Goal: Transaction & Acquisition: Purchase product/service

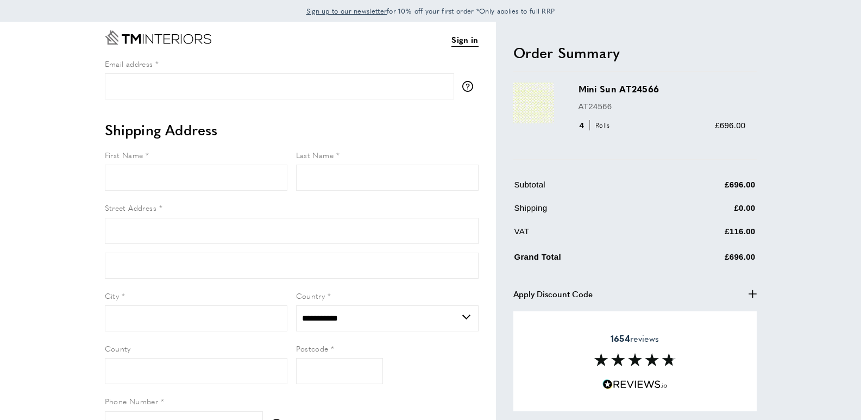
select select "**"
click at [751, 294] on icon "button" at bounding box center [752, 293] width 8 height 8
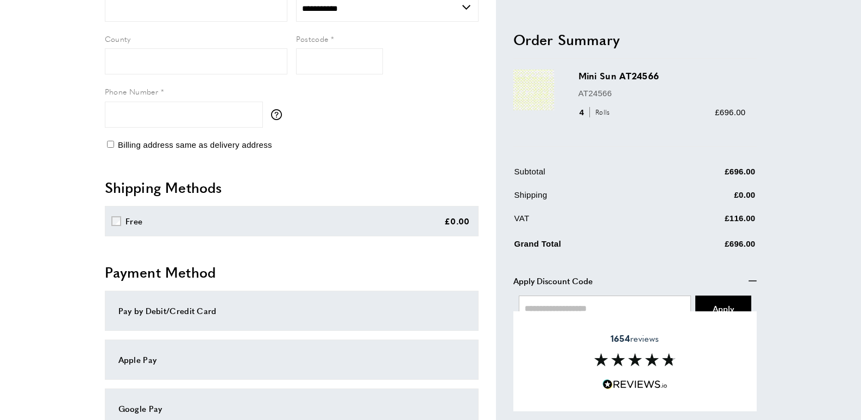
scroll to position [380, 0]
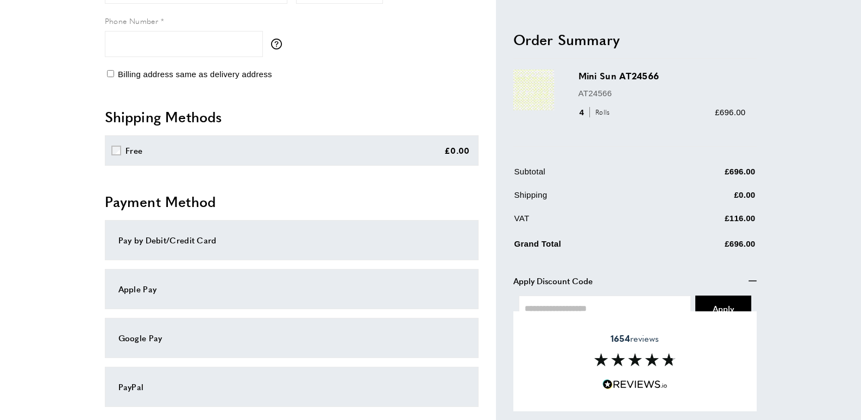
click at [543, 278] on span "Apply Discount Code" at bounding box center [552, 280] width 79 height 13
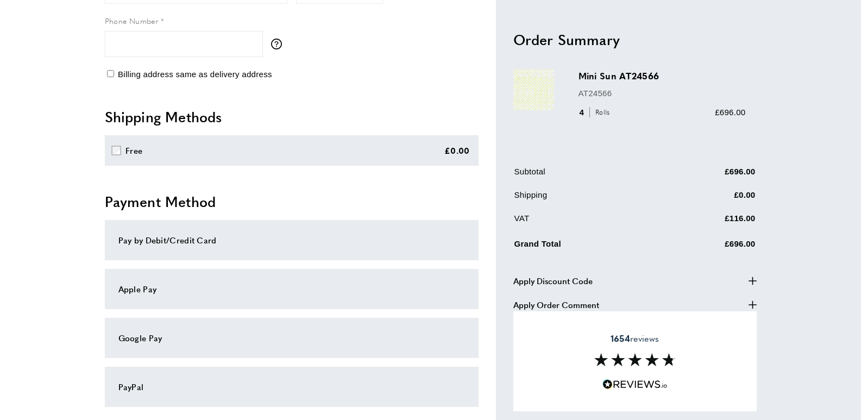
click at [751, 281] on icon "plus" at bounding box center [752, 280] width 8 height 8
click at [581, 302] on input "text" at bounding box center [605, 308] width 173 height 26
type input "*********"
drag, startPoint x: 726, startPoint y: 305, endPoint x: 734, endPoint y: 330, distance: 26.6
click at [726, 304] on span "Apply" at bounding box center [722, 307] width 21 height 11
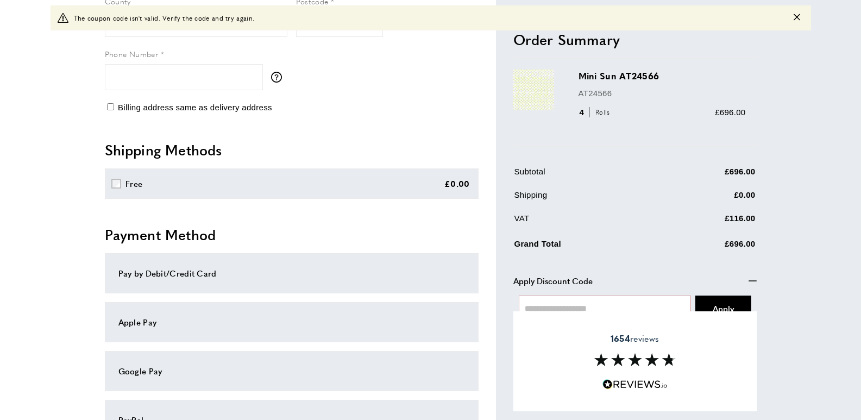
scroll to position [413, 0]
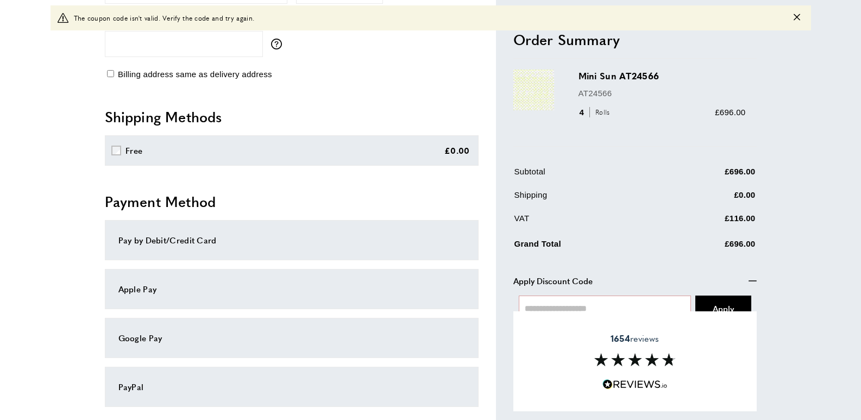
click at [192, 242] on div "Pay by Debit/Credit Card" at bounding box center [291, 239] width 346 height 13
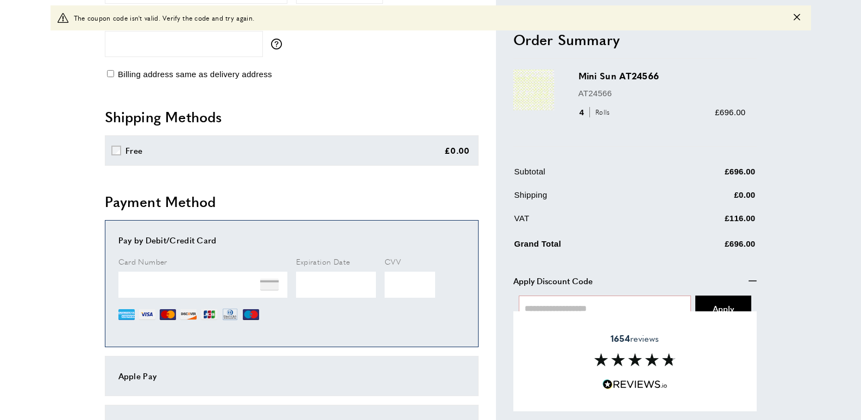
drag, startPoint x: 766, startPoint y: 403, endPoint x: 770, endPoint y: 393, distance: 10.7
click at [767, 403] on div "Sign in View Summary summary-trigger £696.00 Email address tooltip We'll send y…" at bounding box center [430, 131] width 760 height 979
click at [776, 374] on div "Sign in View Summary summary-trigger £696.00 Email address tooltip We'll send y…" at bounding box center [430, 131] width 760 height 979
click at [723, 302] on span "Apply" at bounding box center [722, 307] width 21 height 11
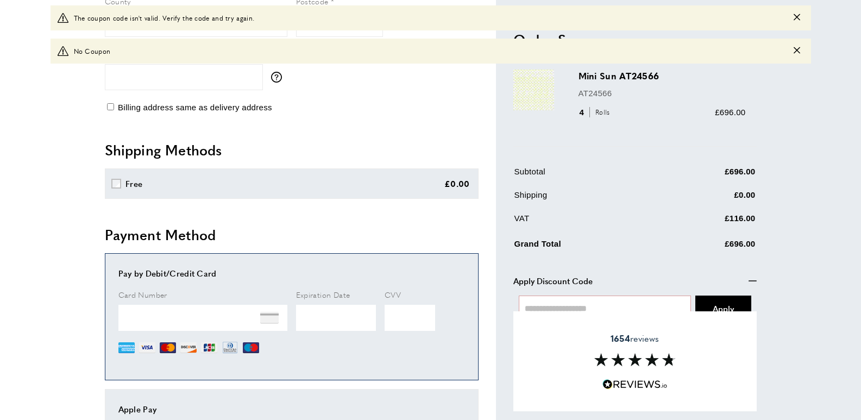
scroll to position [446, 0]
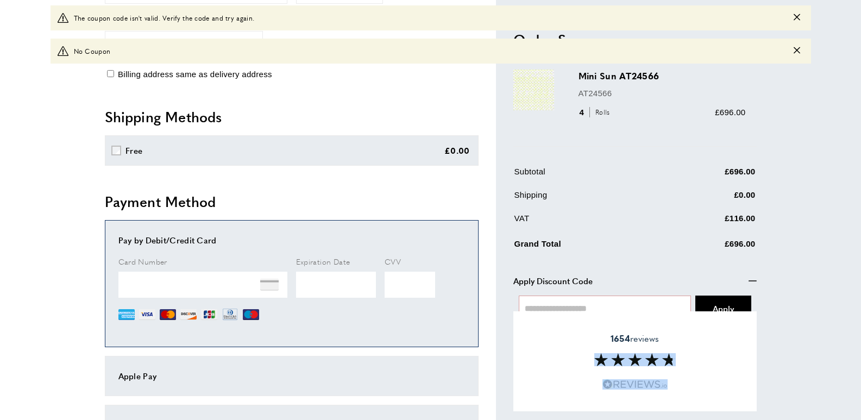
drag, startPoint x: 705, startPoint y: 339, endPoint x: 655, endPoint y: 375, distance: 61.5
click at [685, 387] on div "1654 reviews" at bounding box center [634, 361] width 243 height 100
drag, startPoint x: 558, startPoint y: 296, endPoint x: 551, endPoint y: 307, distance: 12.2
click at [557, 298] on input "text" at bounding box center [605, 308] width 173 height 26
type input "**********"
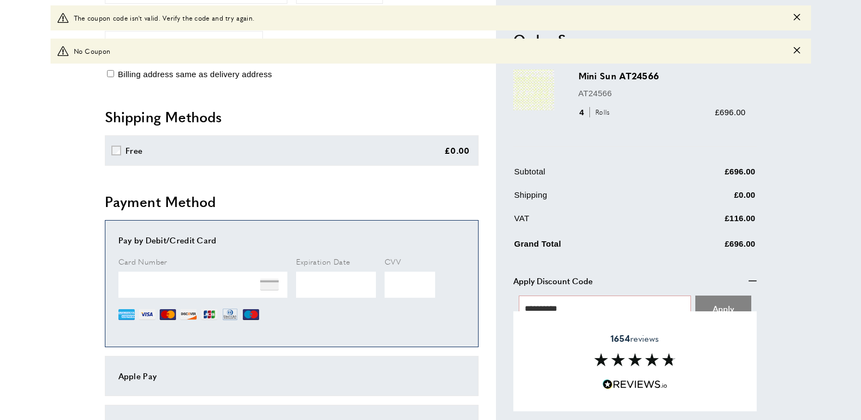
click at [721, 307] on span "Apply" at bounding box center [722, 307] width 21 height 11
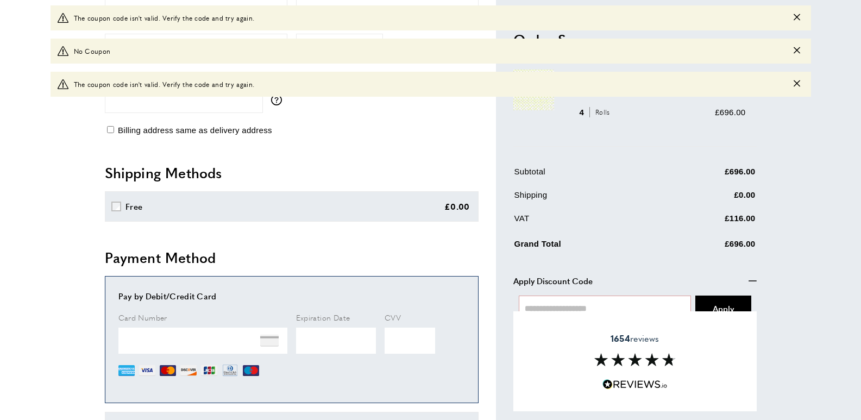
scroll to position [371, 0]
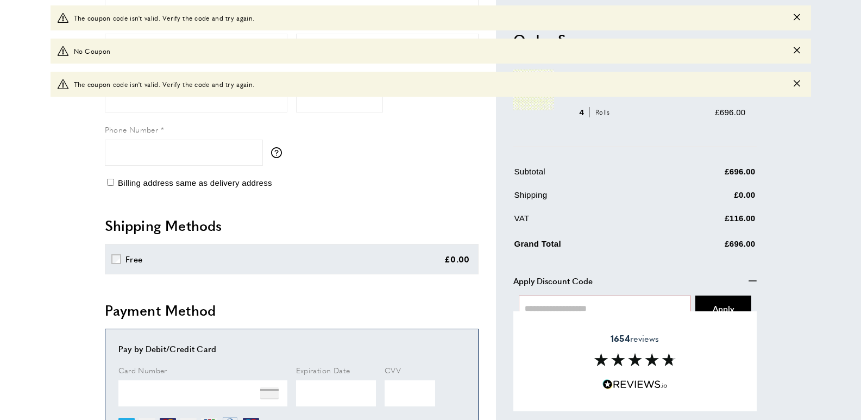
click at [798, 51] on icon "Close message" at bounding box center [796, 50] width 7 height 7
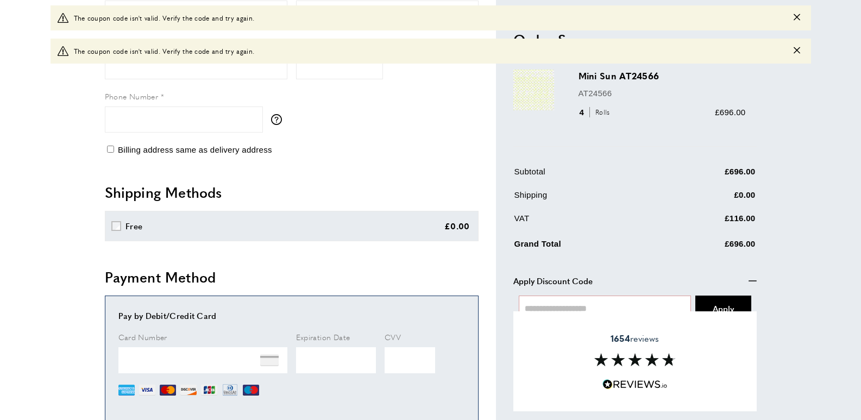
scroll to position [338, 0]
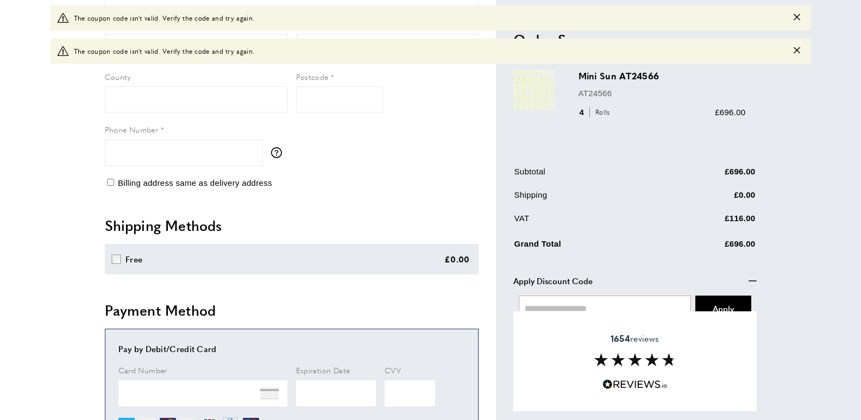
click at [788, 48] on div "warning The coupon code isn't valid. Verify the code and try again." at bounding box center [430, 51] width 760 height 25
drag, startPoint x: 792, startPoint y: 54, endPoint x: 797, endPoint y: 48, distance: 7.3
click at [794, 53] on div "warning The coupon code isn't valid. Verify the code and try again." at bounding box center [430, 51] width 760 height 25
drag, startPoint x: 792, startPoint y: 53, endPoint x: 795, endPoint y: 46, distance: 7.3
click at [794, 52] on div "warning The coupon code isn't valid. Verify the code and try again." at bounding box center [430, 51] width 760 height 25
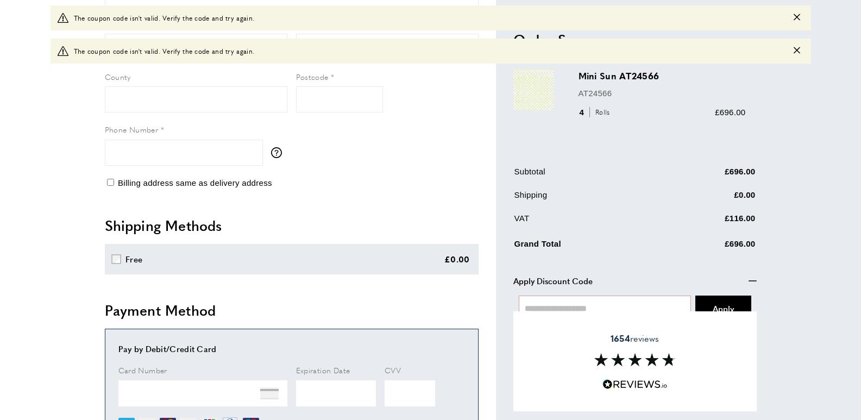
click at [794, 49] on icon "Close message" at bounding box center [796, 50] width 7 height 7
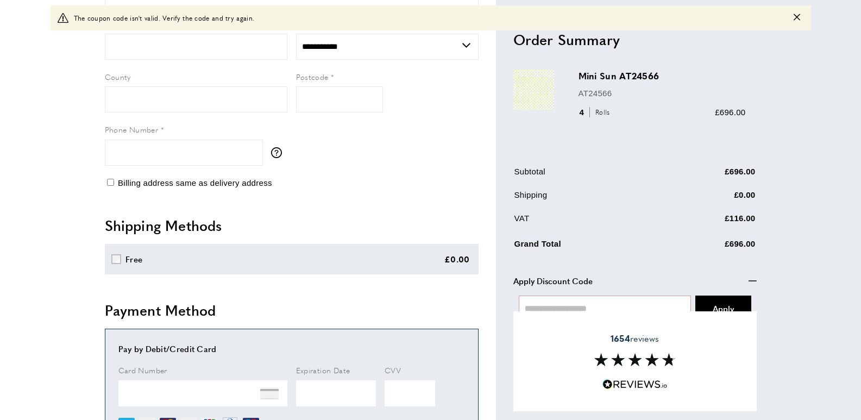
drag, startPoint x: 797, startPoint y: 13, endPoint x: 811, endPoint y: 44, distance: 33.8
click at [797, 14] on button "Close message" at bounding box center [796, 17] width 7 height 10
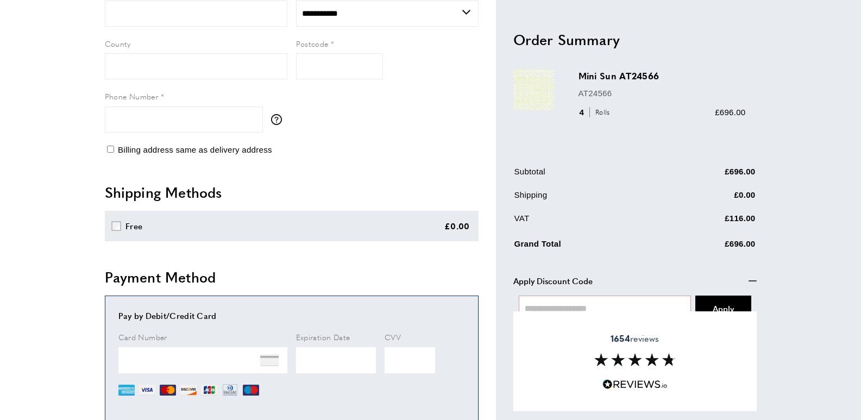
scroll to position [271, 0]
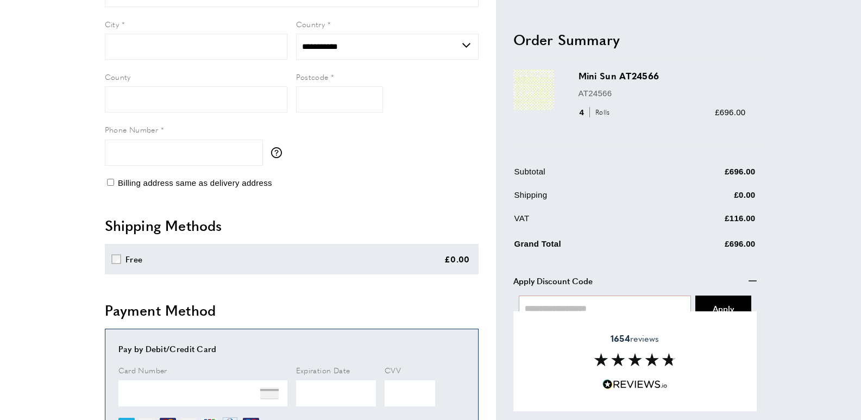
drag, startPoint x: 501, startPoint y: 353, endPoint x: 520, endPoint y: 351, distance: 18.5
click at [501, 353] on div "Order Summary cross Mini Sun AT24566 AT24566 4" at bounding box center [626, 239] width 261 height 979
click at [606, 302] on input "text" at bounding box center [605, 308] width 173 height 26
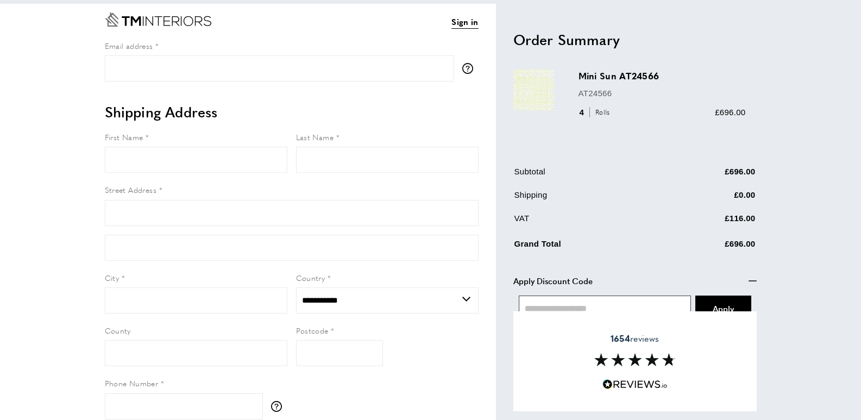
scroll to position [0, 0]
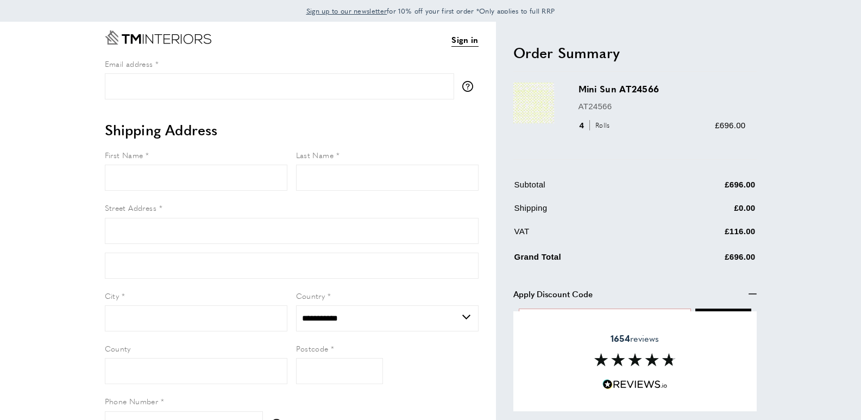
click at [712, 333] on div "1654 reviews" at bounding box center [634, 361] width 243 height 100
click at [649, 310] on input "text" at bounding box center [605, 321] width 173 height 26
drag, startPoint x: 732, startPoint y: 339, endPoint x: 700, endPoint y: 357, distance: 36.5
click at [731, 342] on div "1654 reviews" at bounding box center [634, 361] width 243 height 100
drag, startPoint x: 623, startPoint y: 274, endPoint x: 630, endPoint y: 162, distance: 111.6
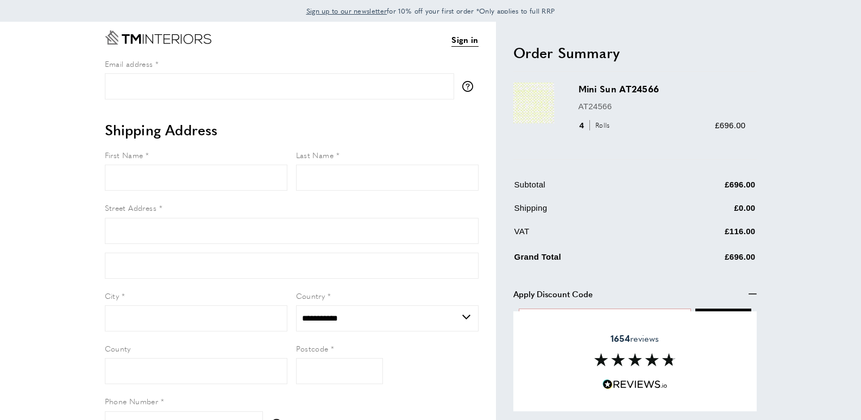
click at [631, 161] on section "Mini Sun AT24566 AT24566 4 Rolls £696.00" at bounding box center [634, 222] width 243 height 300
click at [660, 245] on table "Subtotal £696.00 Shipping £0.00 VAT £116.00 Grand Total" at bounding box center [634, 225] width 243 height 97
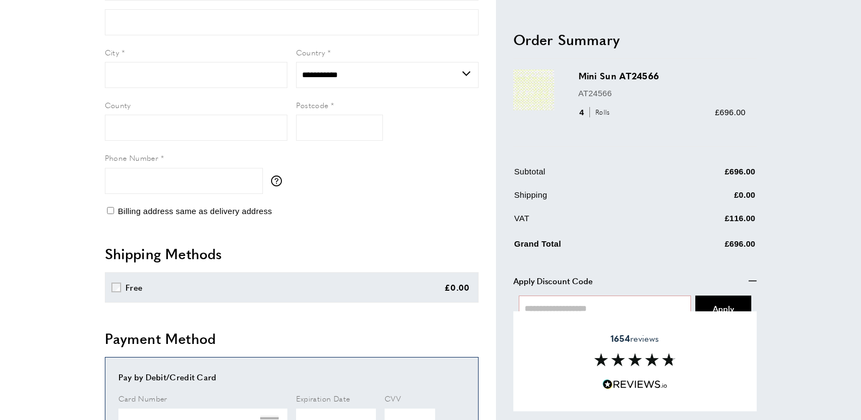
scroll to position [244, 0]
click at [572, 308] on input "text" at bounding box center [605, 308] width 173 height 26
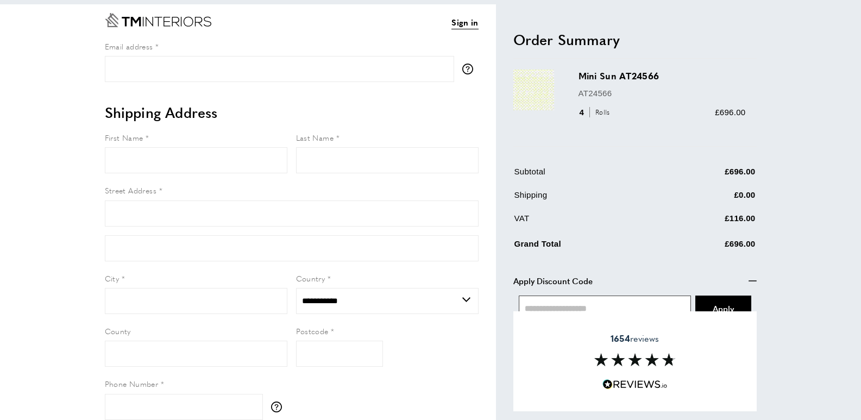
scroll to position [0, 0]
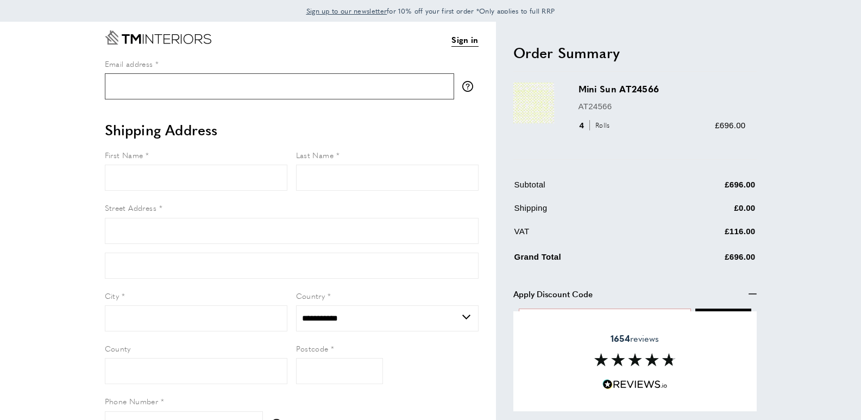
click at [148, 86] on input "Email address" at bounding box center [279, 86] width 349 height 26
type input "**********"
click at [125, 178] on input "First Name" at bounding box center [196, 178] width 182 height 26
type input "****"
click at [307, 188] on input "Last Name" at bounding box center [387, 178] width 182 height 26
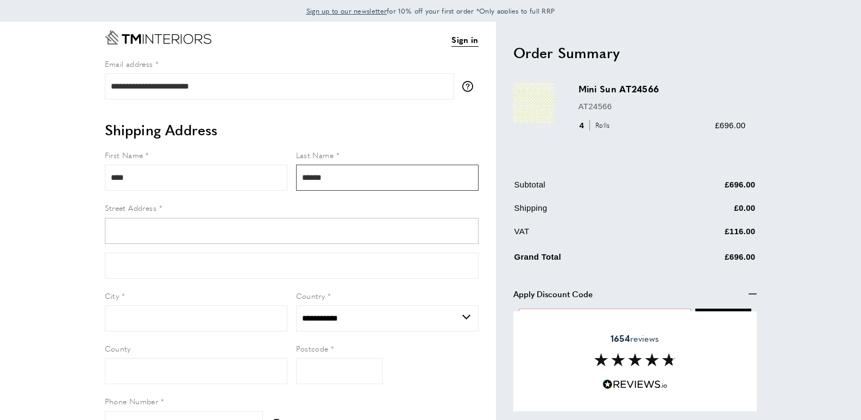
type input "******"
click at [129, 230] on input "Street Address" at bounding box center [292, 231] width 374 height 26
type input "**********"
click at [147, 308] on input "City" at bounding box center [196, 318] width 182 height 26
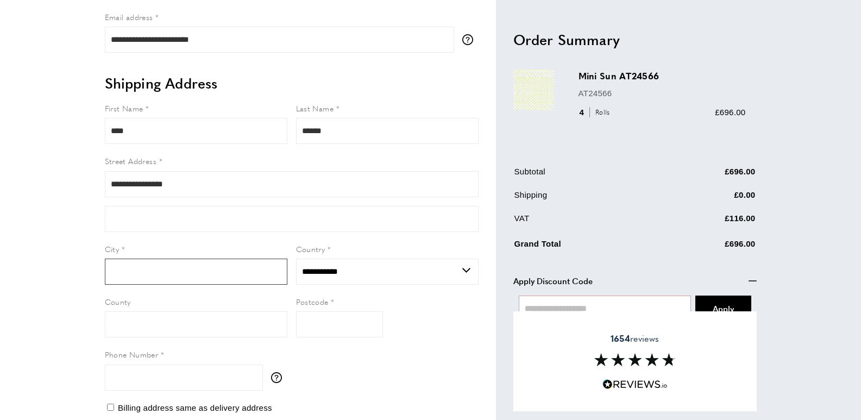
scroll to position [163, 0]
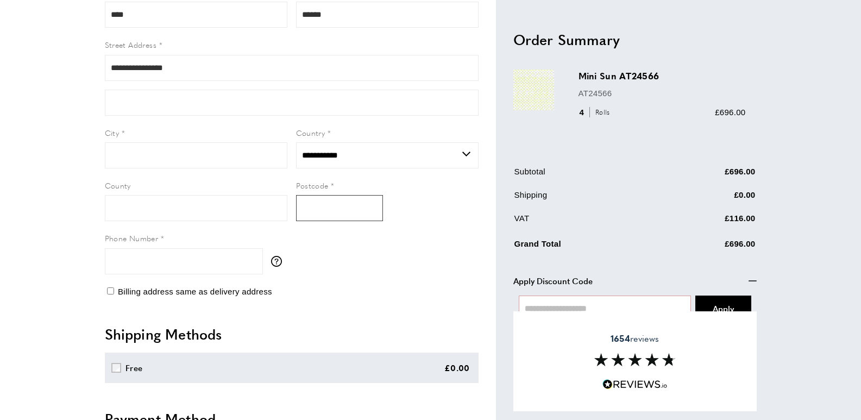
click at [339, 205] on input "Postcode" at bounding box center [339, 208] width 87 height 26
click at [207, 150] on input "City" at bounding box center [196, 155] width 182 height 26
click at [184, 97] on input "Form field" at bounding box center [292, 103] width 374 height 26
type input "*"
type input "******"
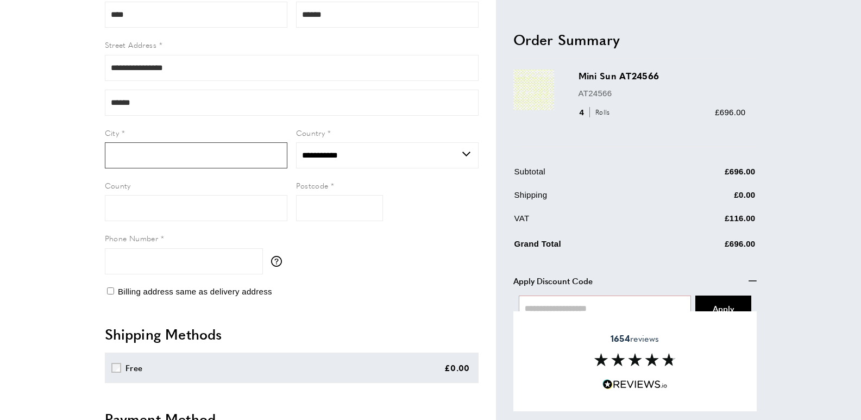
click at [146, 157] on input "City" at bounding box center [196, 155] width 182 height 26
type input "*********"
click at [146, 200] on input "County" at bounding box center [196, 208] width 182 height 26
type input "*"
type input "*********"
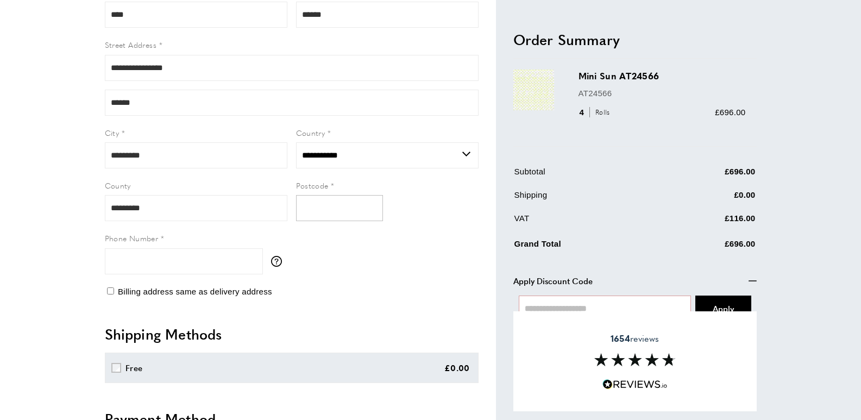
click at [298, 201] on form "**********" at bounding box center [292, 135] width 374 height 299
click at [305, 204] on input "Postcode" at bounding box center [339, 208] width 87 height 26
click at [320, 211] on input "*******" at bounding box center [339, 208] width 87 height 26
type input "*******"
drag, startPoint x: 319, startPoint y: 263, endPoint x: 324, endPoint y: 242, distance: 21.2
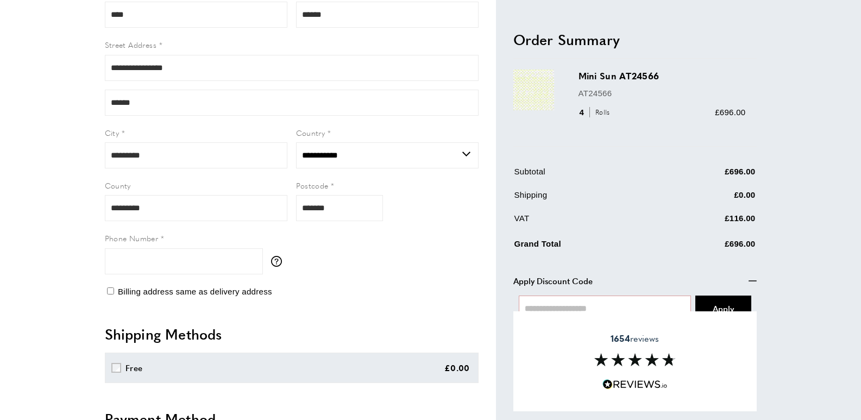
click at [319, 263] on form "**********" at bounding box center [292, 135] width 374 height 299
click at [321, 209] on input "*******" at bounding box center [339, 208] width 87 height 26
type input "*******"
click at [323, 267] on form "**********" at bounding box center [292, 135] width 374 height 299
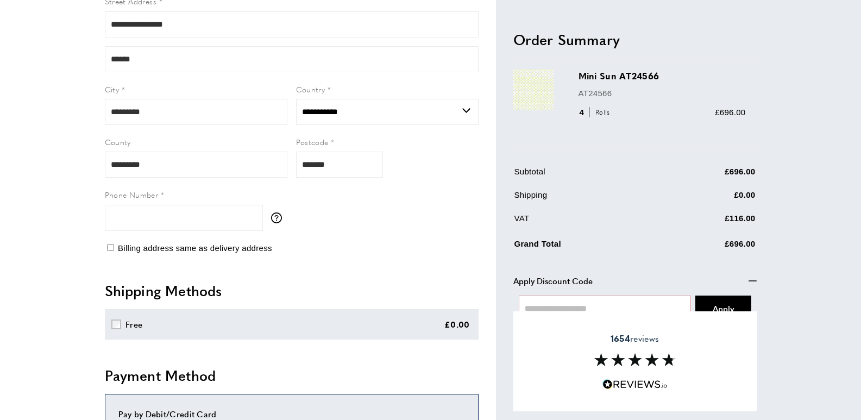
scroll to position [380, 0]
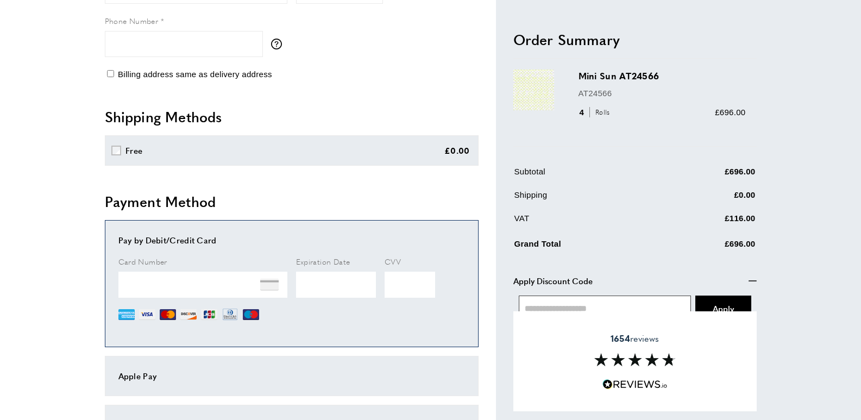
click at [618, 311] on input "text" at bounding box center [605, 308] width 173 height 26
type input "*"
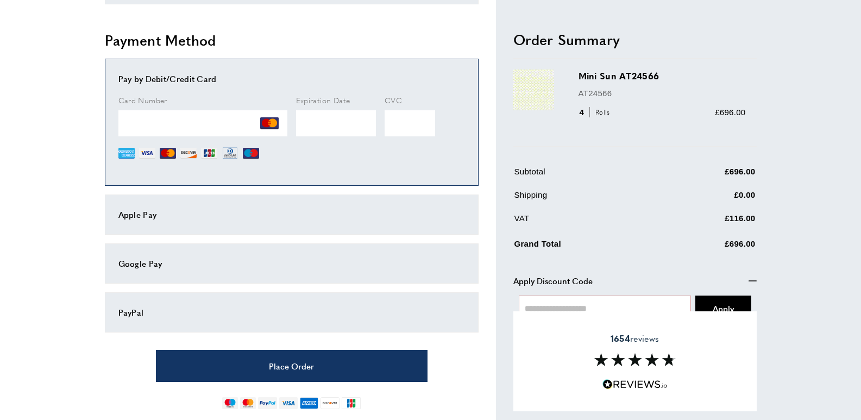
scroll to position [581, 0]
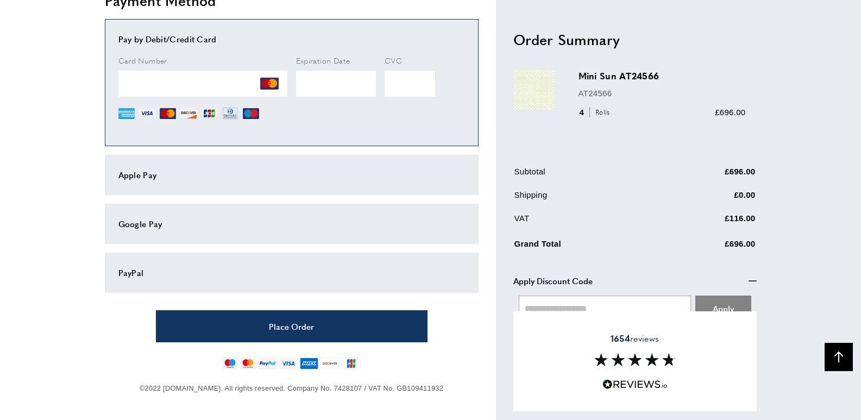
click at [715, 301] on button "Processing... Apply" at bounding box center [723, 308] width 56 height 26
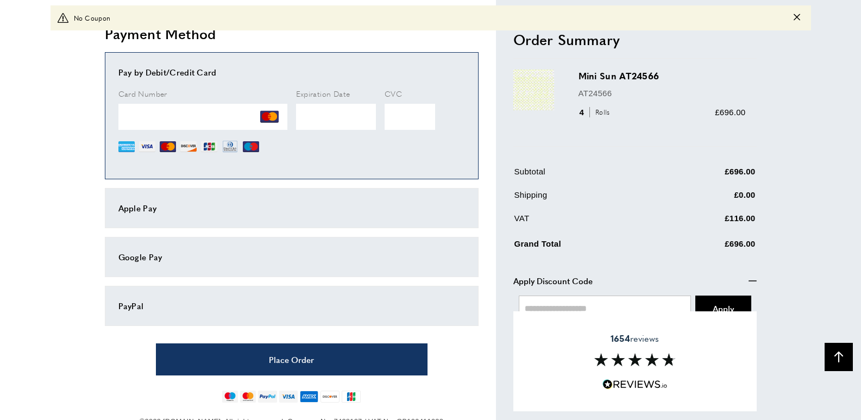
scroll to position [614, 0]
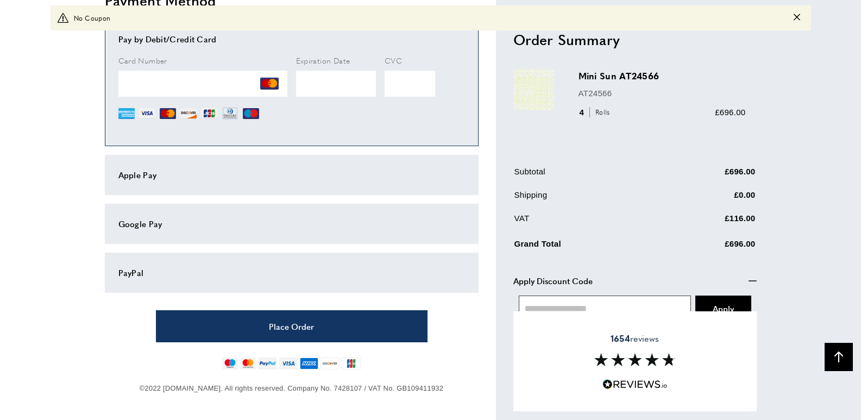
click at [603, 305] on input "text" at bounding box center [605, 308] width 173 height 26
type input "*"
type input "*********"
click at [708, 304] on button "Processing... Apply" at bounding box center [723, 308] width 56 height 26
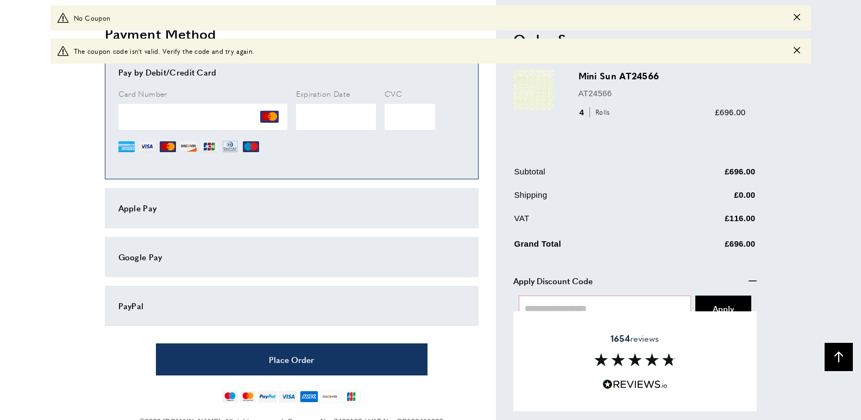
scroll to position [647, 0]
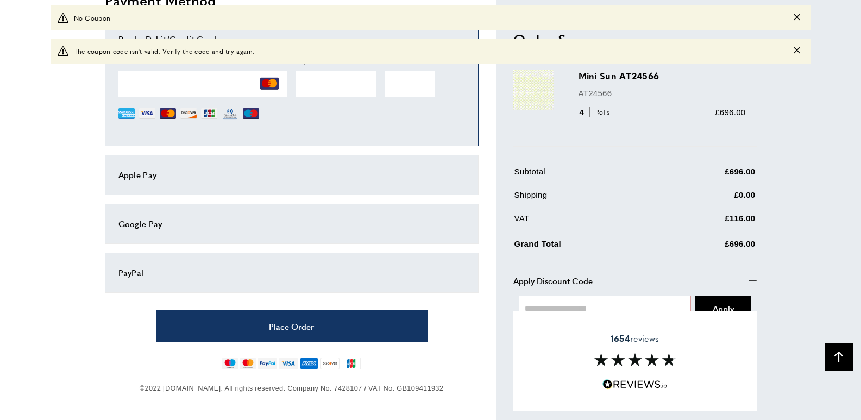
click at [672, 205] on td "£0.00" at bounding box center [707, 198] width 95 height 21
click at [799, 49] on icon "Close message" at bounding box center [796, 50] width 7 height 7
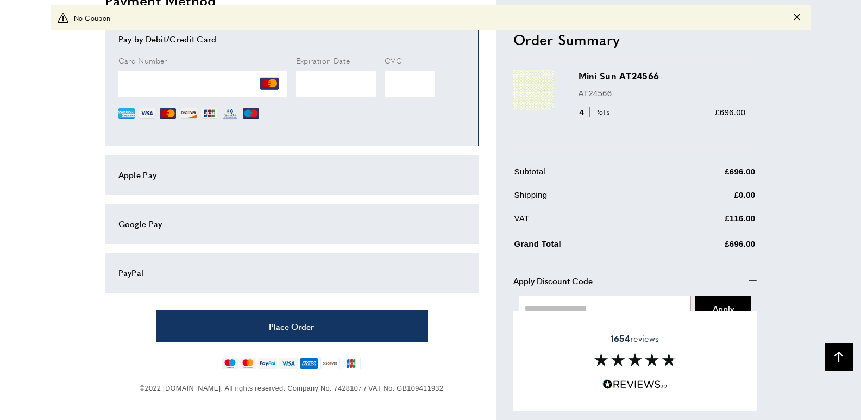
click at [798, 15] on icon "Close message" at bounding box center [796, 17] width 7 height 7
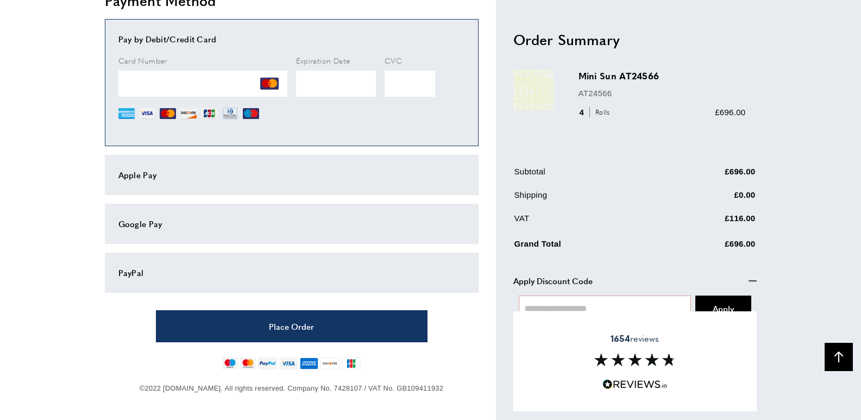
scroll to position [581, 0]
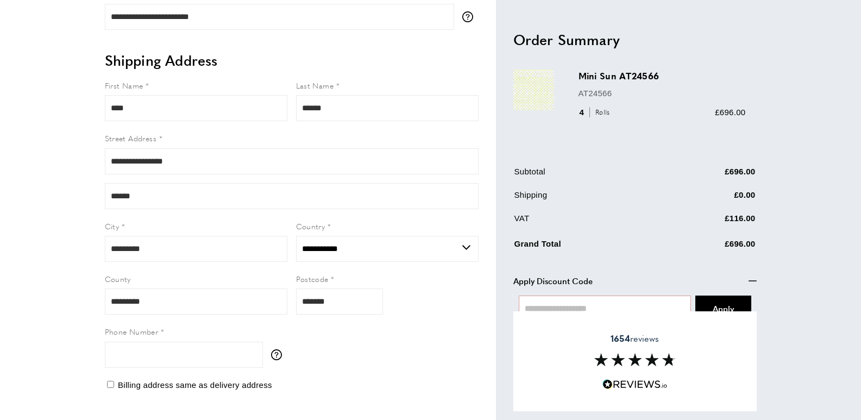
scroll to position [0, 0]
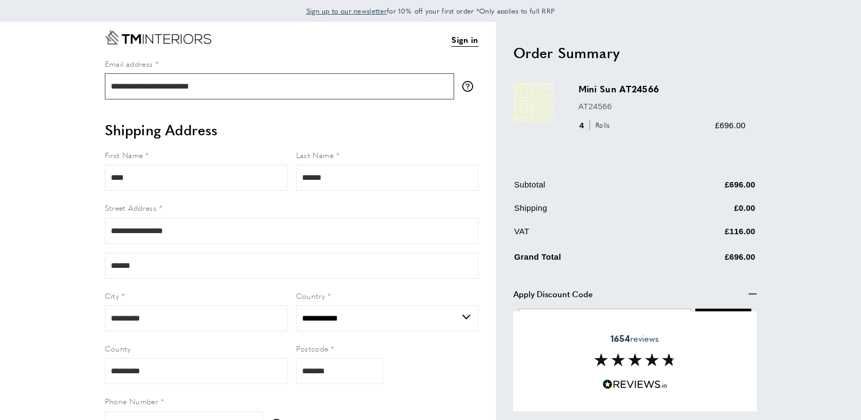
drag, startPoint x: 220, startPoint y: 90, endPoint x: 67, endPoint y: 91, distance: 152.6
drag, startPoint x: 37, startPoint y: 171, endPoint x: 20, endPoint y: 174, distance: 18.2
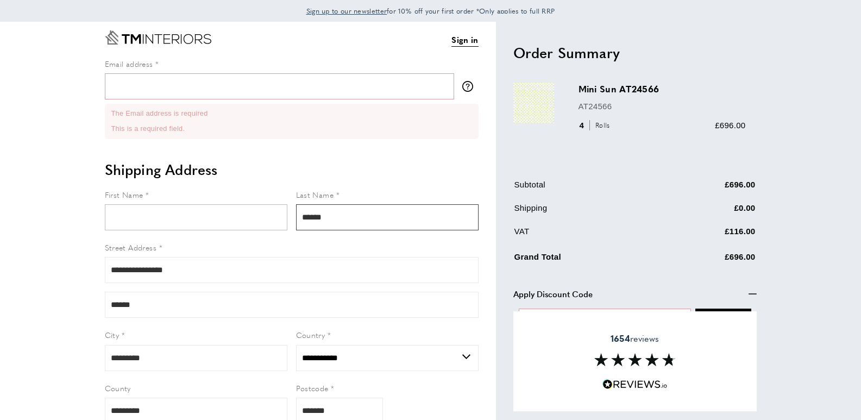
drag, startPoint x: 356, startPoint y: 220, endPoint x: 196, endPoint y: 225, distance: 159.7
click at [196, 225] on form "**********" at bounding box center [292, 337] width 374 height 299
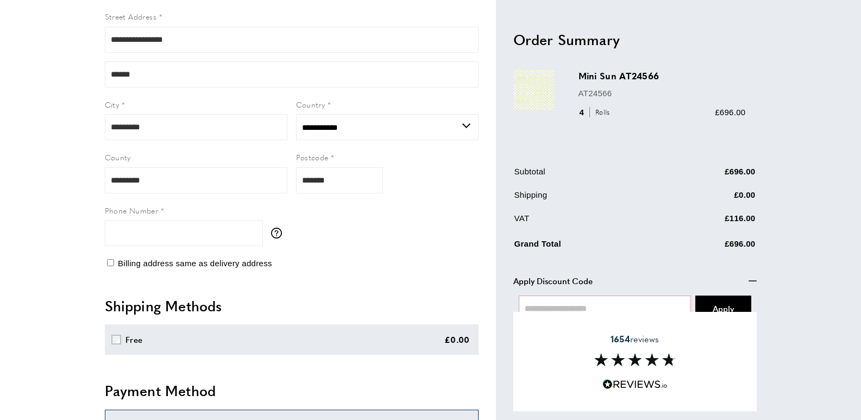
scroll to position [156, 0]
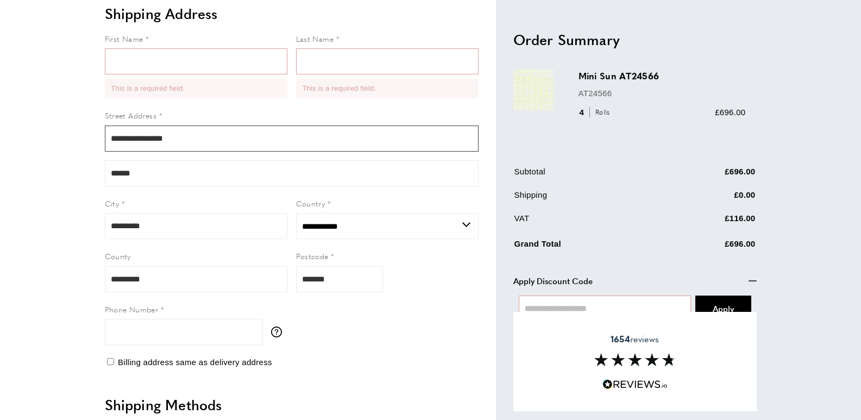
drag, startPoint x: 181, startPoint y: 141, endPoint x: 73, endPoint y: 124, distance: 109.4
click at [75, 131] on div "Sign in View Summary summary-trigger £696.00 Email address tooltip We'll send y…" at bounding box center [430, 387] width 760 height 1042
drag, startPoint x: 152, startPoint y: 180, endPoint x: 60, endPoint y: 147, distance: 98.1
click at [83, 166] on div "Sign in View Summary summary-trigger £696.00 Email address tooltip We'll send y…" at bounding box center [430, 387] width 760 height 1042
drag, startPoint x: 146, startPoint y: 226, endPoint x: 31, endPoint y: 195, distance: 118.0
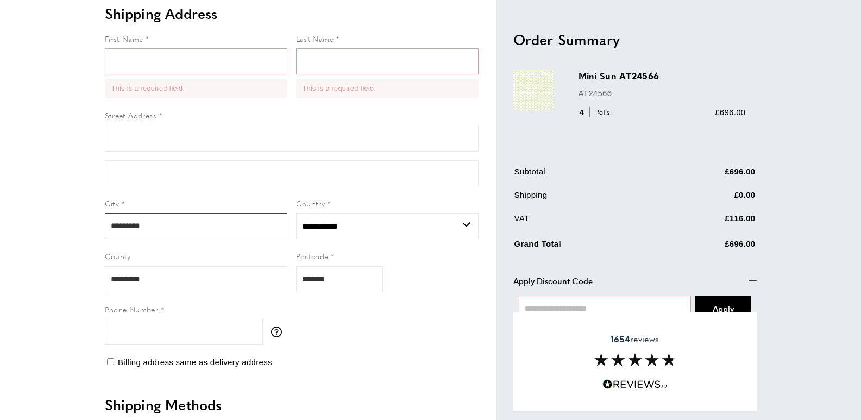
click at [45, 216] on main "Checkout Sign in View Summary summary-trigger £696.00 Email address tooltip We'…" at bounding box center [430, 387] width 861 height 1042
drag, startPoint x: 369, startPoint y: 227, endPoint x: 271, endPoint y: 221, distance: 97.9
click at [271, 221] on form "First Name This is a required field. Last Name This is a required field. Street…" at bounding box center [292, 194] width 374 height 323
click at [374, 228] on select "**********" at bounding box center [387, 226] width 182 height 26
drag, startPoint x: 356, startPoint y: 227, endPoint x: 249, endPoint y: 228, distance: 107.0
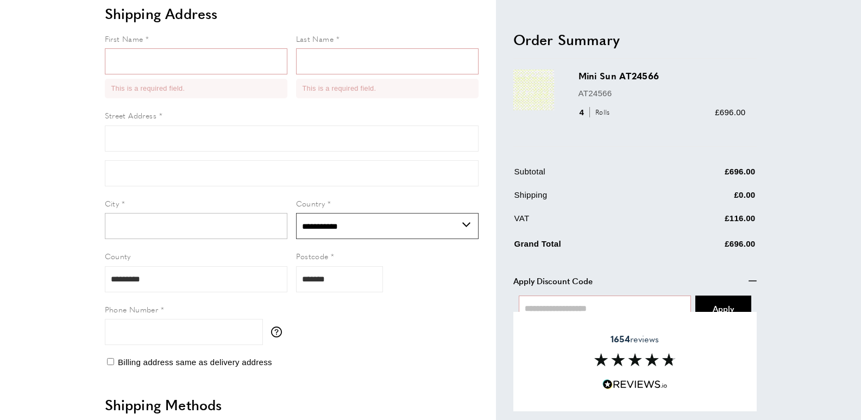
click at [249, 228] on form "First Name This is a required field. Last Name This is a required field. Street…" at bounding box center [292, 194] width 374 height 323
click at [239, 281] on form "First Name This is a required field. Last Name This is a required field. Street…" at bounding box center [292, 194] width 374 height 323
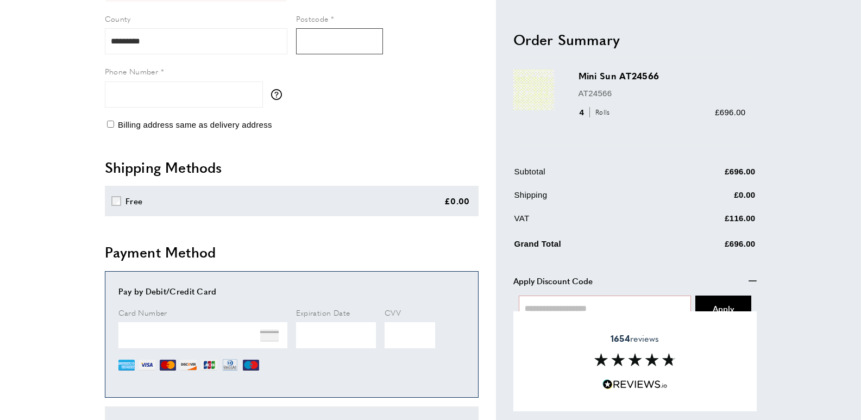
scroll to position [482, 0]
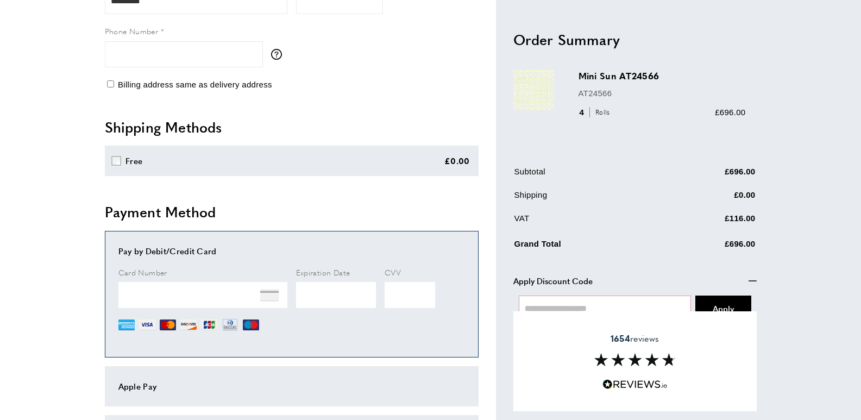
click at [604, 113] on span "Rolls" at bounding box center [600, 112] width 23 height 10
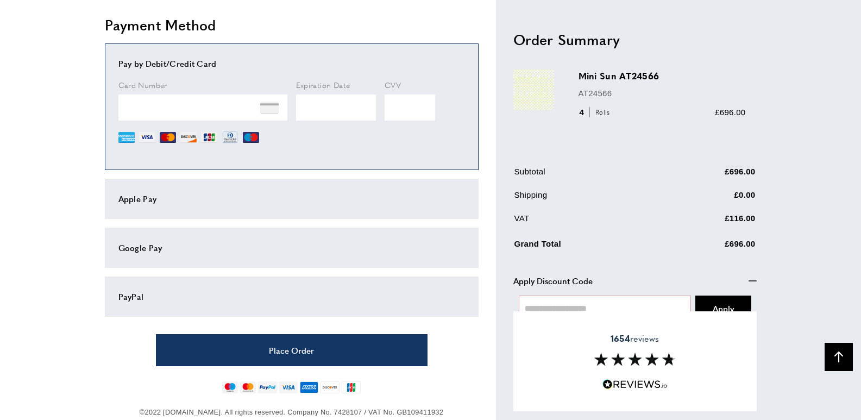
scroll to position [717, 0]
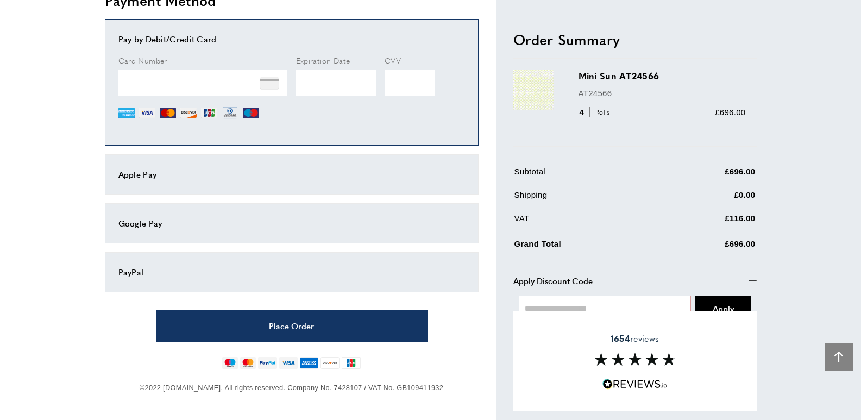
drag, startPoint x: 842, startPoint y: 352, endPoint x: 841, endPoint y: 309, distance: 42.9
click at [838, 346] on button "Back To Top arrow-up" at bounding box center [838, 357] width 28 height 28
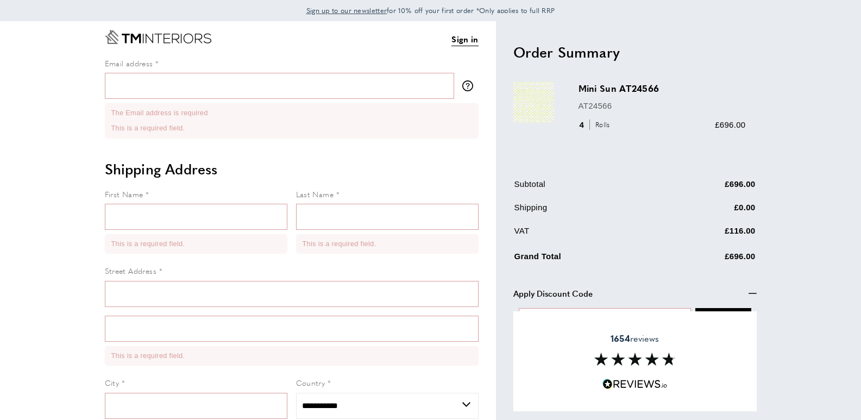
scroll to position [0, 0]
